Goal: Transaction & Acquisition: Book appointment/travel/reservation

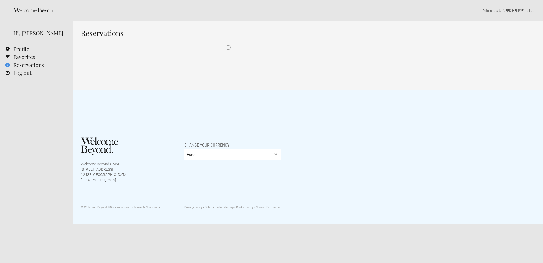
select select "EUR"
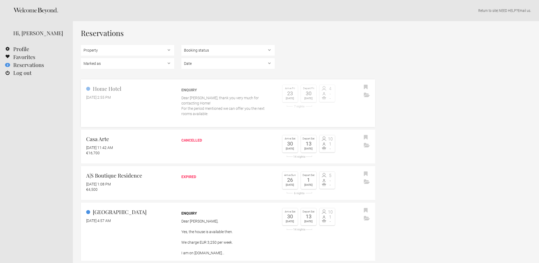
click at [111, 91] on h2 "Home Hotel" at bounding box center [130, 89] width 88 height 8
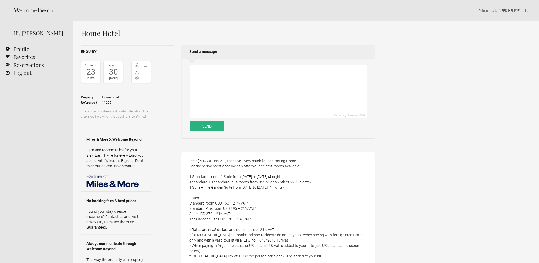
select select "EUR"
drag, startPoint x: 123, startPoint y: 34, endPoint x: 85, endPoint y: 34, distance: 37.9
click at [85, 34] on h1 "Home Hotel" at bounding box center [228, 33] width 294 height 8
click at [118, 35] on h1 "Home Hotel" at bounding box center [228, 33] width 294 height 8
drag, startPoint x: 122, startPoint y: 33, endPoint x: 81, endPoint y: 33, distance: 40.8
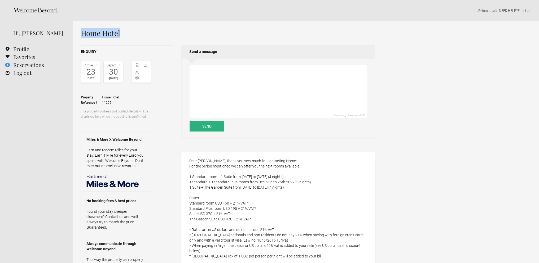
click at [81, 33] on h1 "Home Hotel" at bounding box center [228, 33] width 294 height 8
copy h1 "Home Hotel"
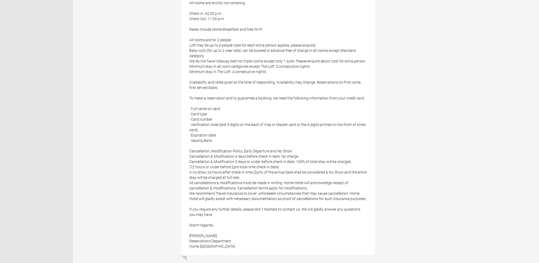
scroll to position [371, 0]
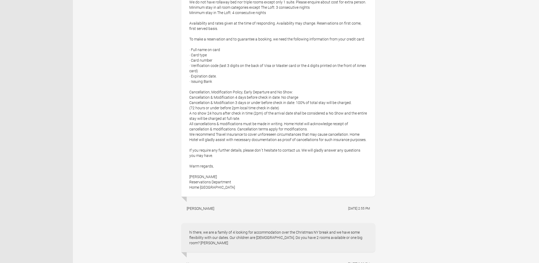
drag, startPoint x: 238, startPoint y: 188, endPoint x: 207, endPoint y: 191, distance: 30.4
copy div "Home Hotel Buenos Aires"
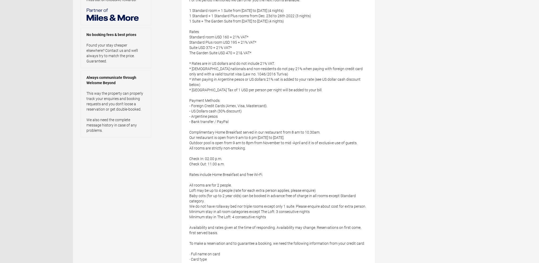
scroll to position [0, 0]
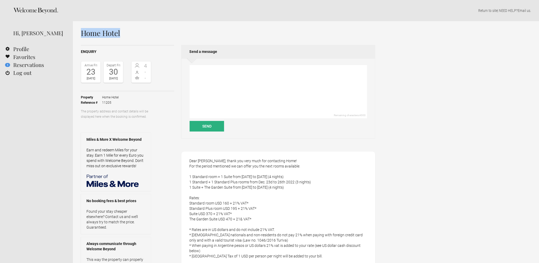
click at [40, 10] on icon at bounding box center [35, 11] width 45 height 6
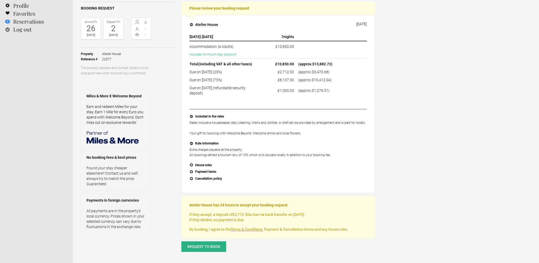
scroll to position [53, 0]
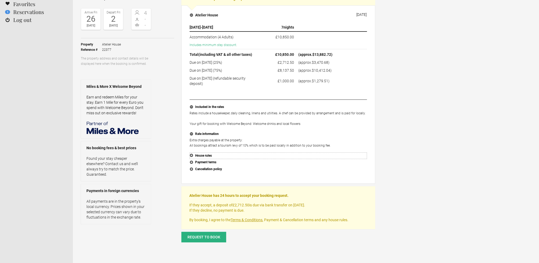
click at [195, 153] on button "House rules" at bounding box center [278, 156] width 177 height 7
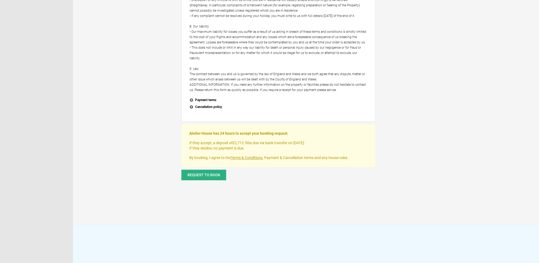
scroll to position [795, 0]
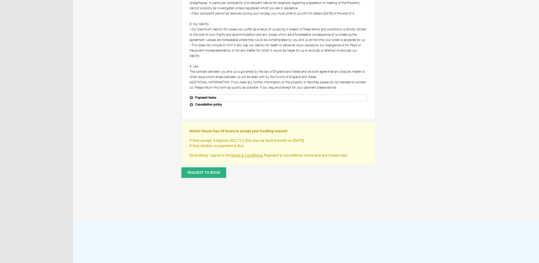
click at [191, 95] on button "Payment terms" at bounding box center [278, 98] width 177 height 7
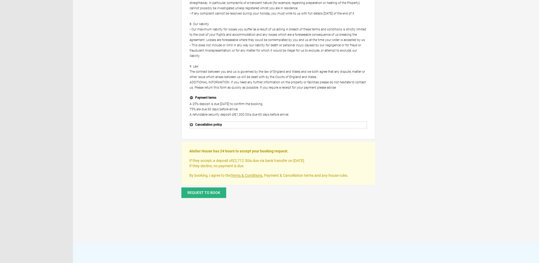
click at [193, 122] on button "Cancellation policy" at bounding box center [278, 125] width 177 height 7
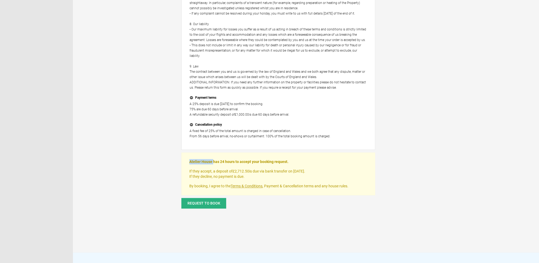
drag, startPoint x: 212, startPoint y: 150, endPoint x: 189, endPoint y: 149, distance: 23.4
click at [189, 153] on div "Atelier House has 24 hours to accept your booking request. If they accept, a de…" at bounding box center [278, 174] width 194 height 43
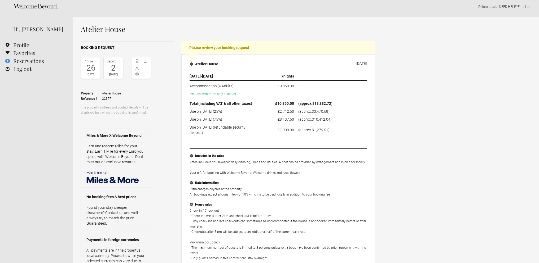
scroll to position [0, 0]
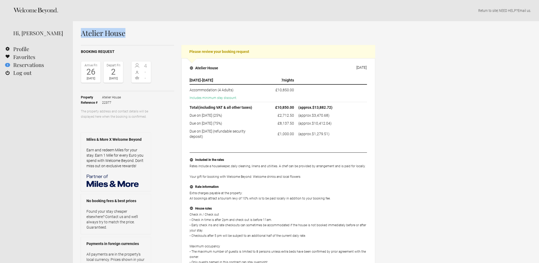
drag, startPoint x: 134, startPoint y: 32, endPoint x: 82, endPoint y: 32, distance: 52.0
click at [82, 32] on h1 "Atelier House" at bounding box center [228, 33] width 294 height 8
copy h1 "Atelier House"
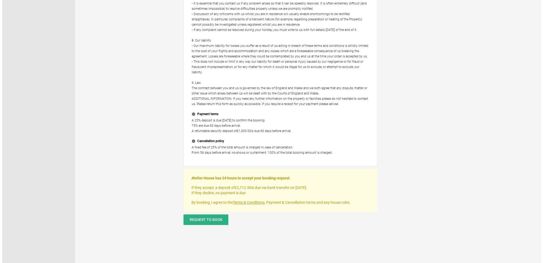
scroll to position [848, 0]
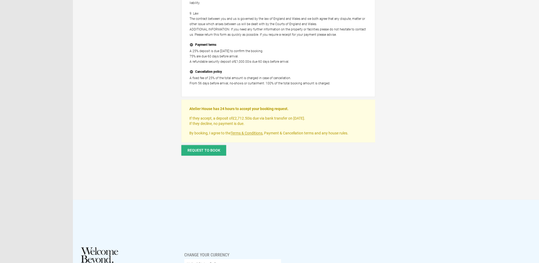
click at [200, 148] on span "Request to book" at bounding box center [203, 150] width 33 height 4
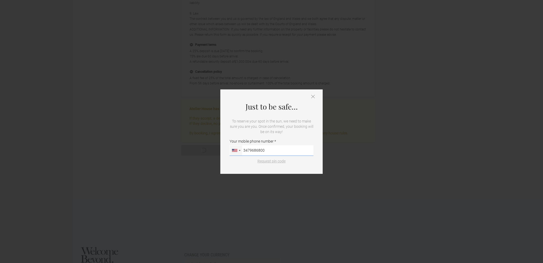
type input "3479686800"
drag, startPoint x: 272, startPoint y: 162, endPoint x: 279, endPoint y: 156, distance: 9.4
click at [279, 156] on form "Your mobile phone number [GEOGRAPHIC_DATA] ([GEOGRAPHIC_DATA]) +49 [GEOGRAPHIC_…" at bounding box center [272, 154] width 84 height 30
click at [279, 154] on input "3479686800" at bounding box center [272, 151] width 84 height 11
click at [274, 159] on button "Request pin code" at bounding box center [271, 161] width 34 height 5
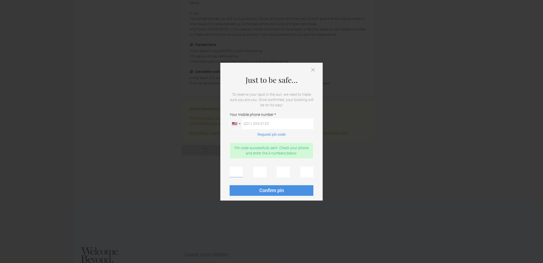
click at [233, 172] on input "text" at bounding box center [236, 172] width 13 height 11
type input "2"
type input "4"
type input "7"
type input "1"
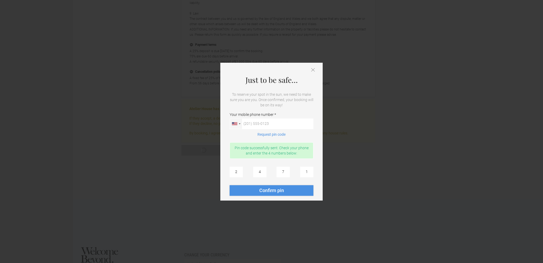
click at [273, 193] on span "Confirm pin" at bounding box center [271, 191] width 25 height 6
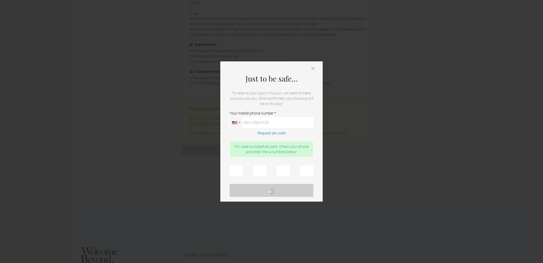
scroll to position [0, 0]
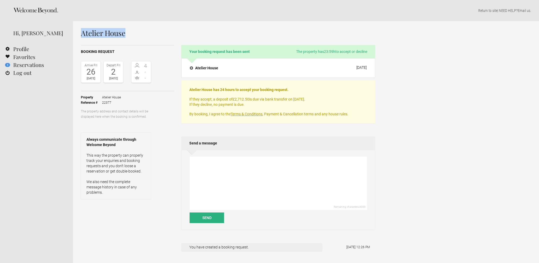
drag, startPoint x: 127, startPoint y: 31, endPoint x: 81, endPoint y: 31, distance: 46.7
click at [81, 31] on h1 "Atelier House" at bounding box center [228, 33] width 294 height 8
copy h1 "Atelier House"
